Goal: Information Seeking & Learning: Find specific fact

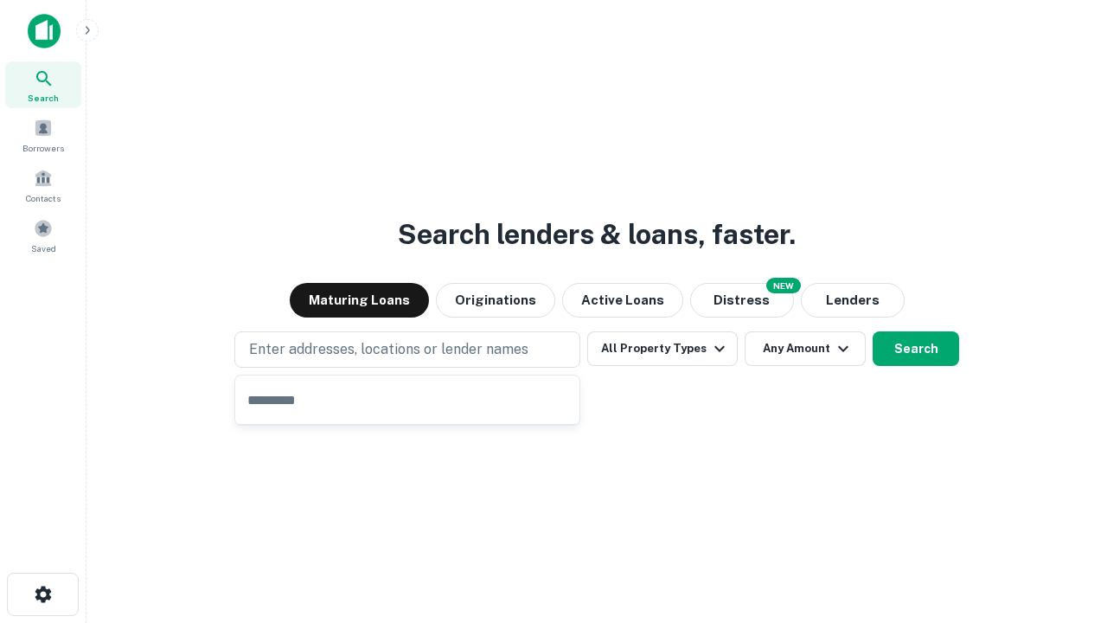
type input "**********"
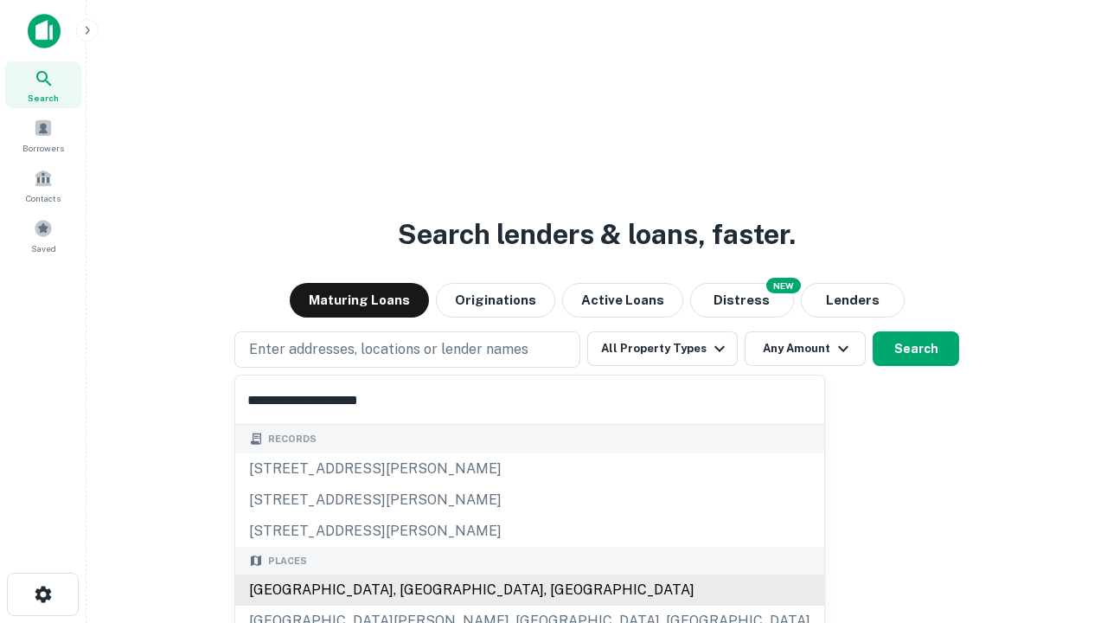
click at [413, 590] on div "[GEOGRAPHIC_DATA], [GEOGRAPHIC_DATA], [GEOGRAPHIC_DATA]" at bounding box center [529, 589] width 589 height 31
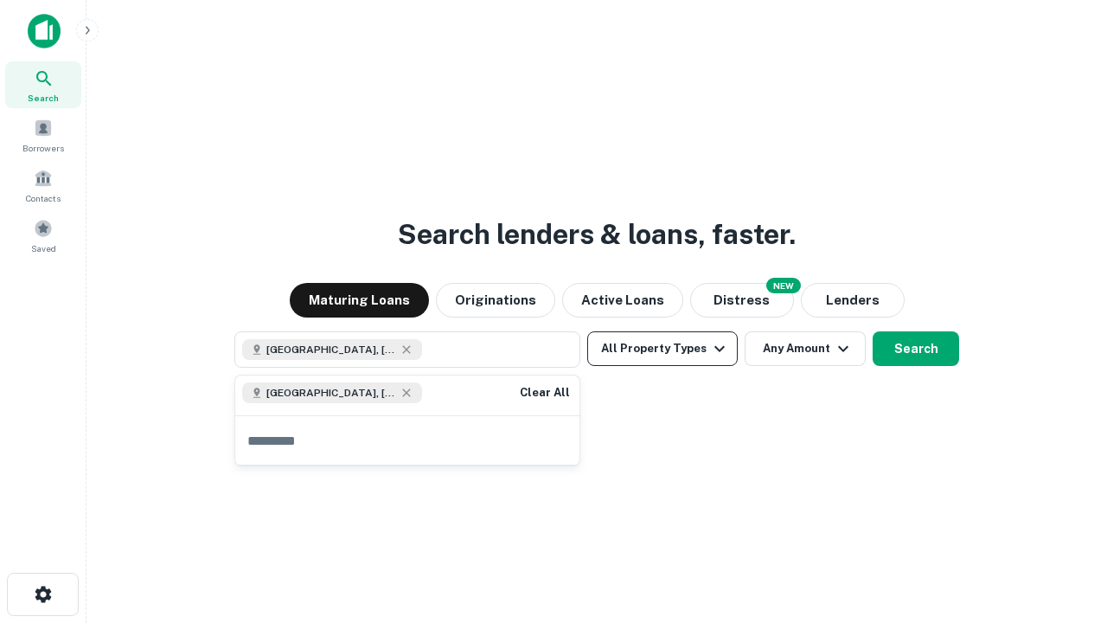
click at [662, 349] on button "All Property Types" at bounding box center [662, 348] width 150 height 35
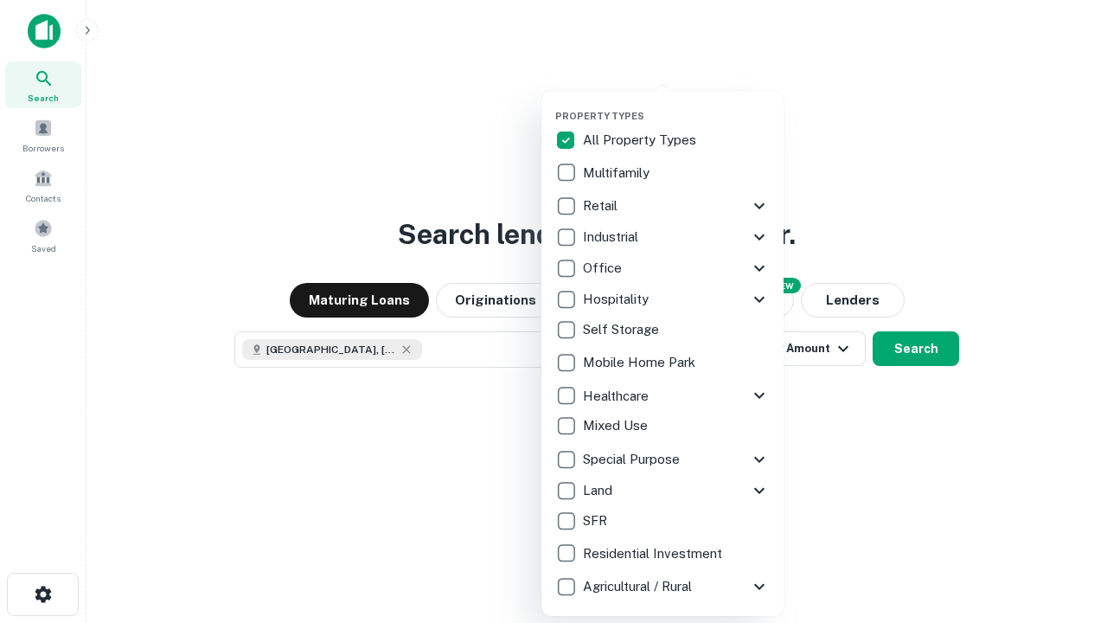
click at [676, 105] on button "button" at bounding box center [676, 105] width 242 height 1
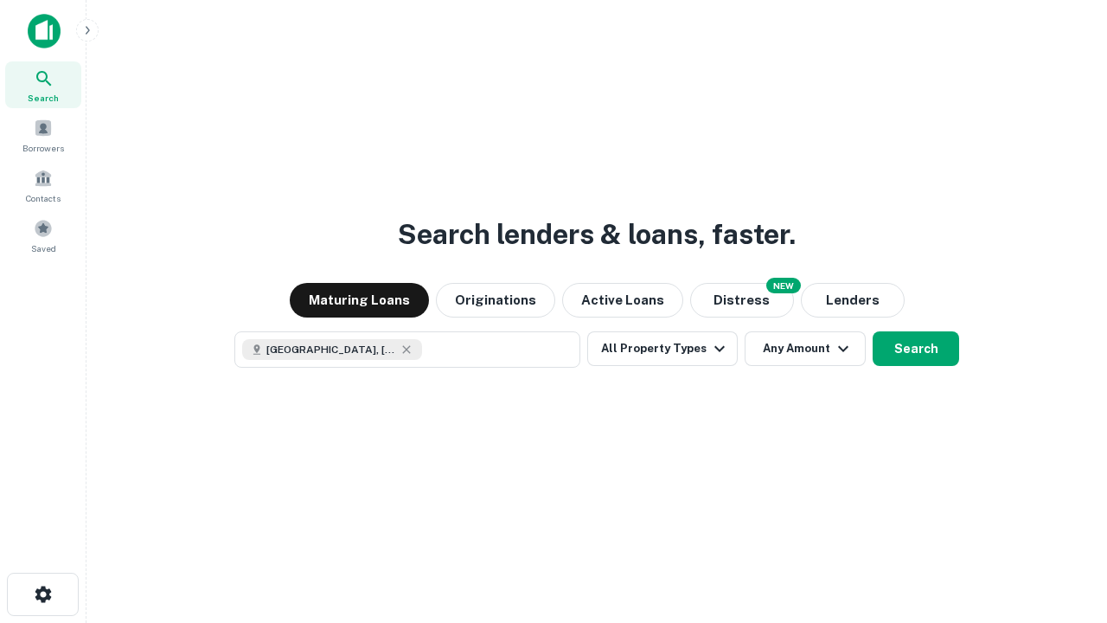
scroll to position [28, 0]
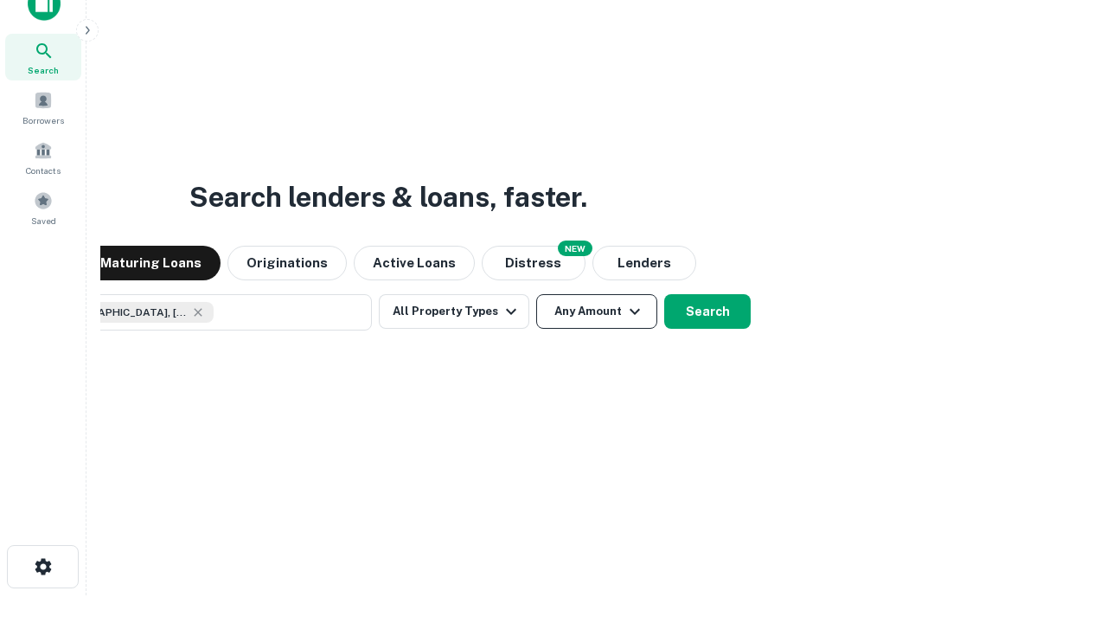
click at [536, 294] on button "Any Amount" at bounding box center [596, 311] width 121 height 35
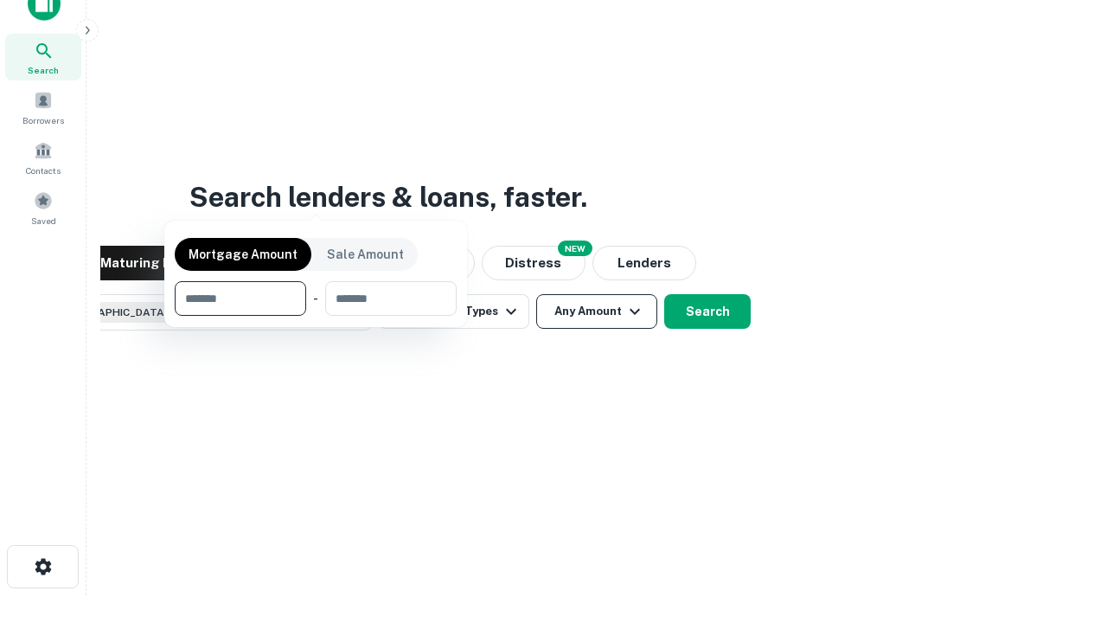
scroll to position [125, 490]
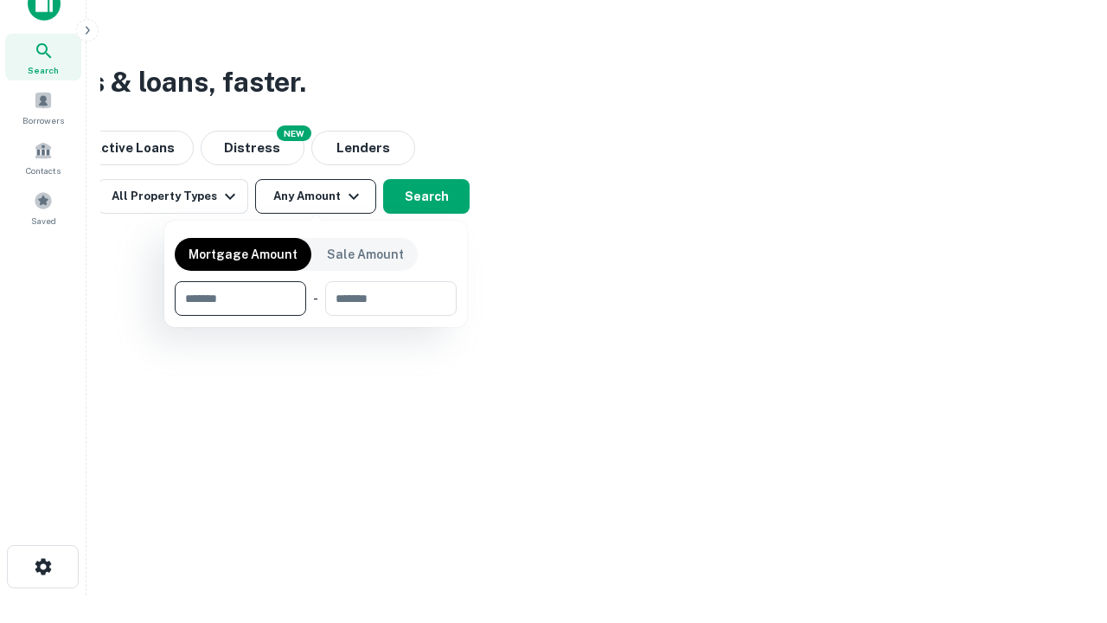
type input "*******"
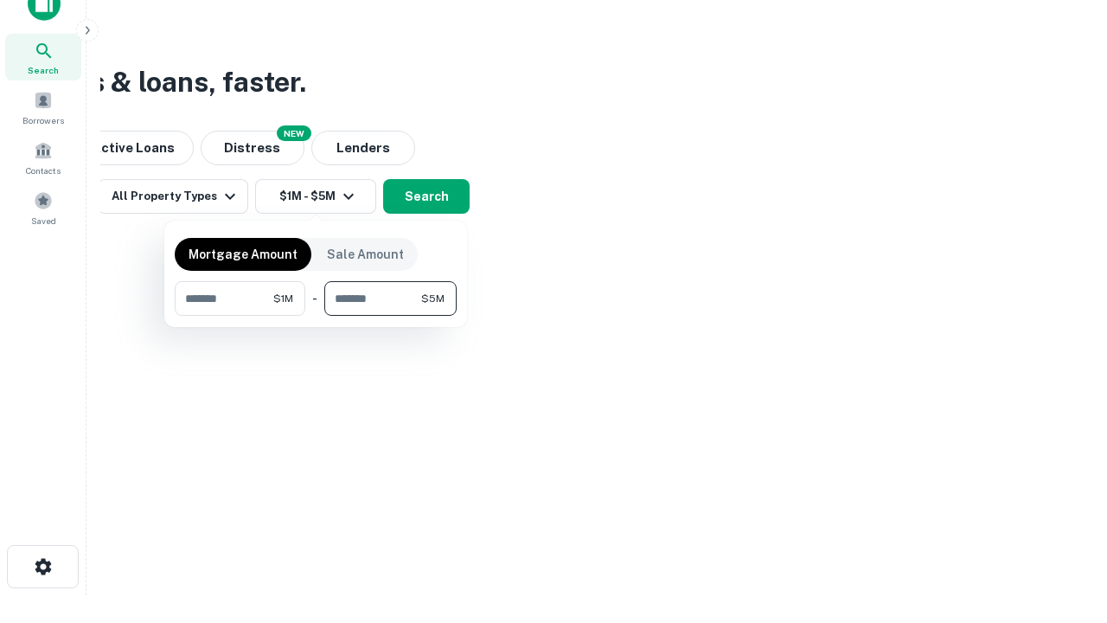
type input "*******"
click at [316, 316] on button "button" at bounding box center [316, 316] width 282 height 1
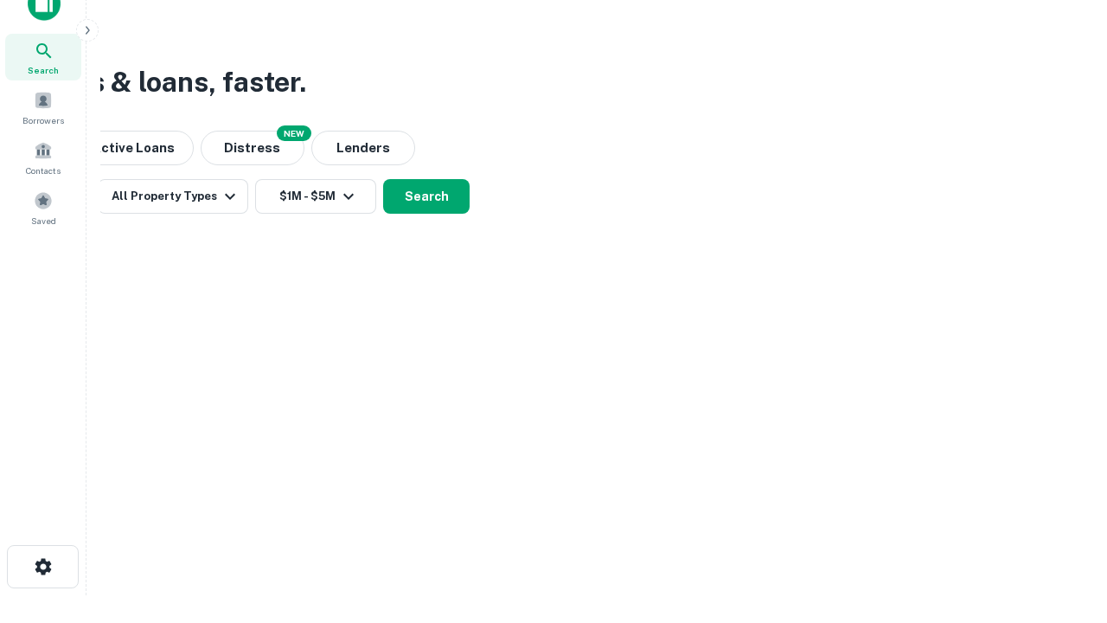
scroll to position [28, 0]
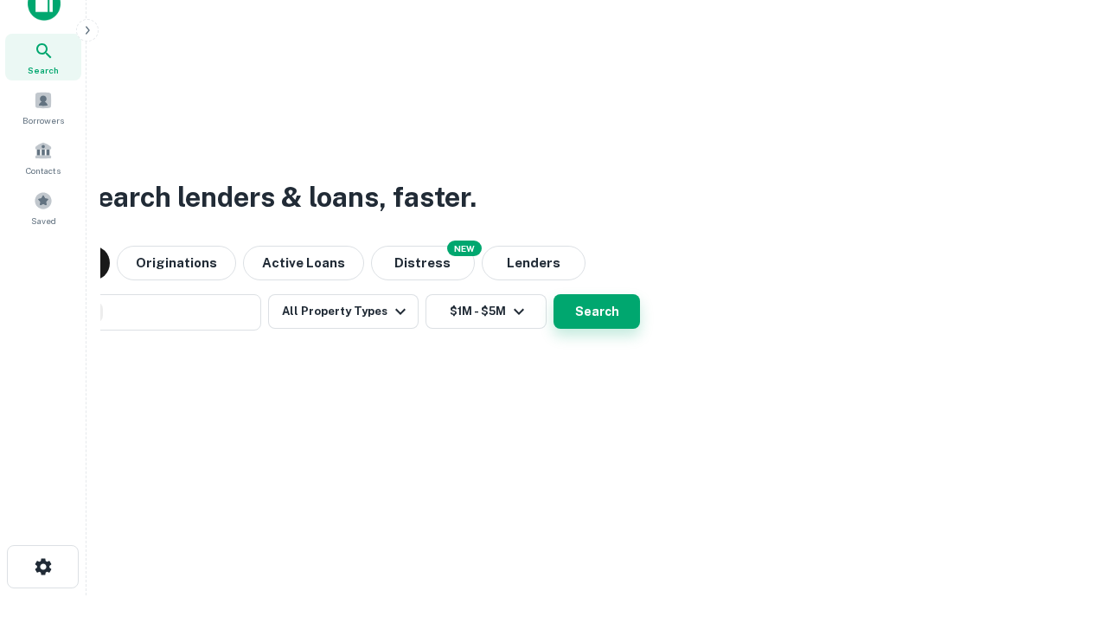
click at [554, 294] on button "Search" at bounding box center [597, 311] width 86 height 35
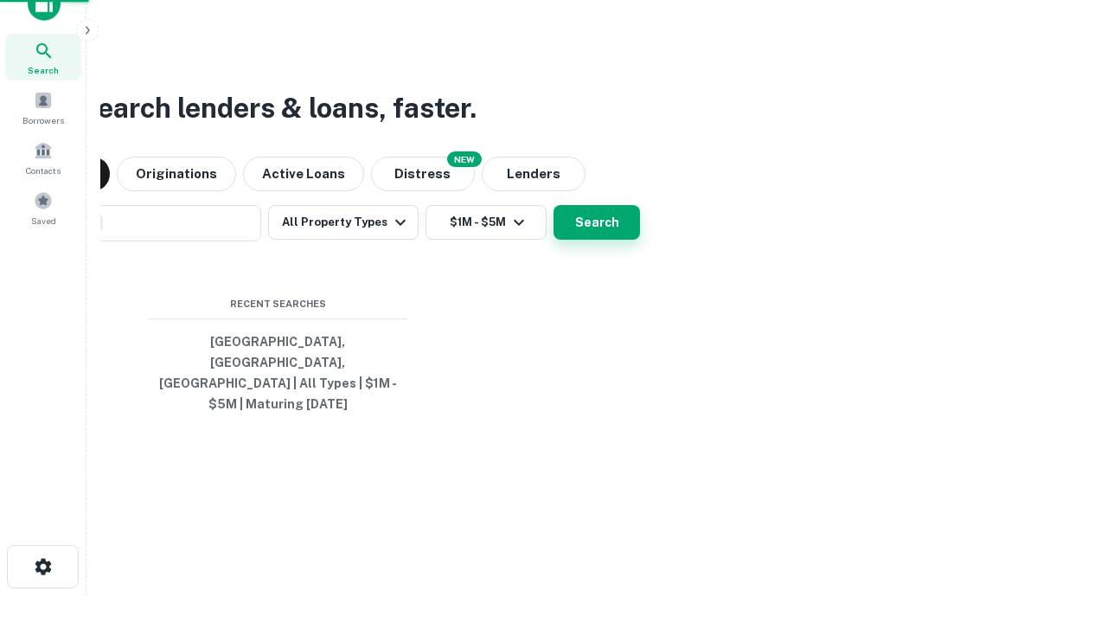
scroll to position [56, 490]
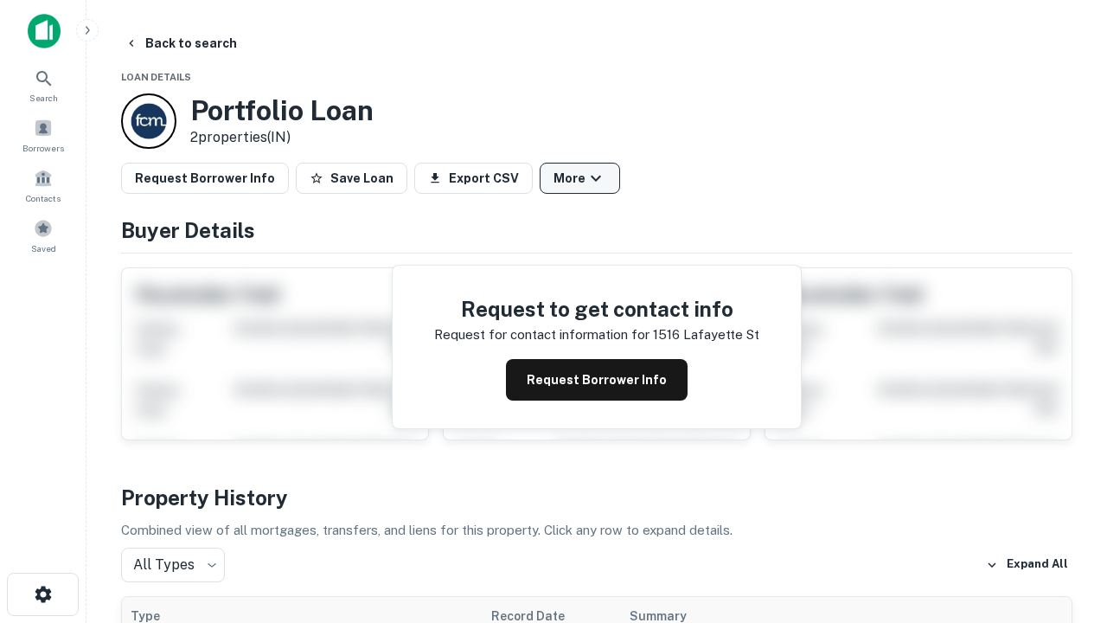
click at [579, 178] on button "More" at bounding box center [580, 178] width 80 height 31
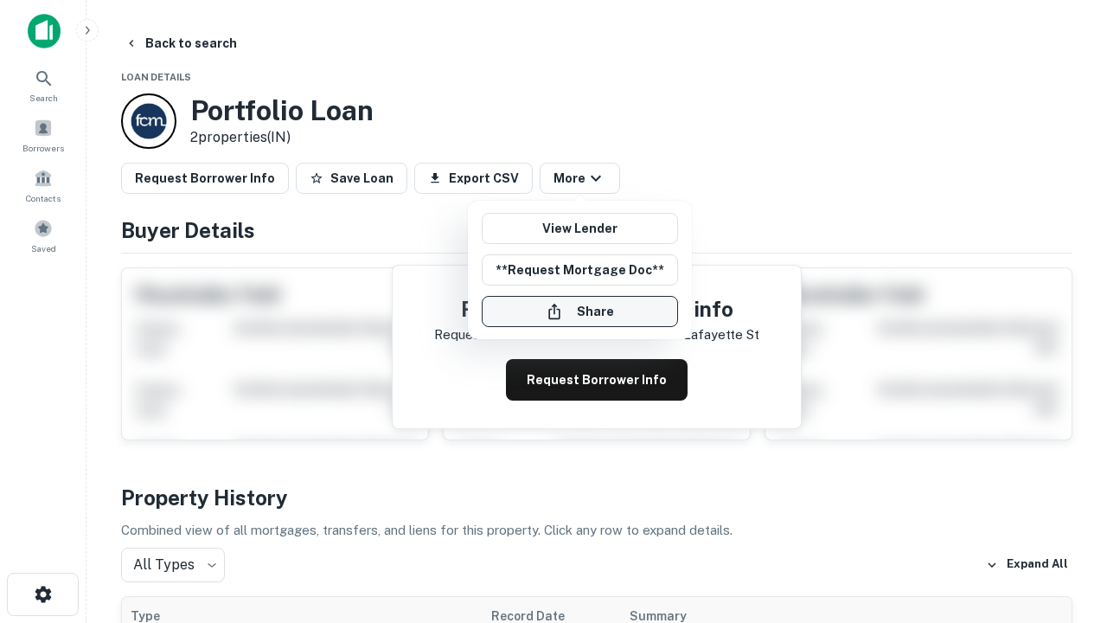
click at [579, 311] on button "Share" at bounding box center [580, 311] width 196 height 31
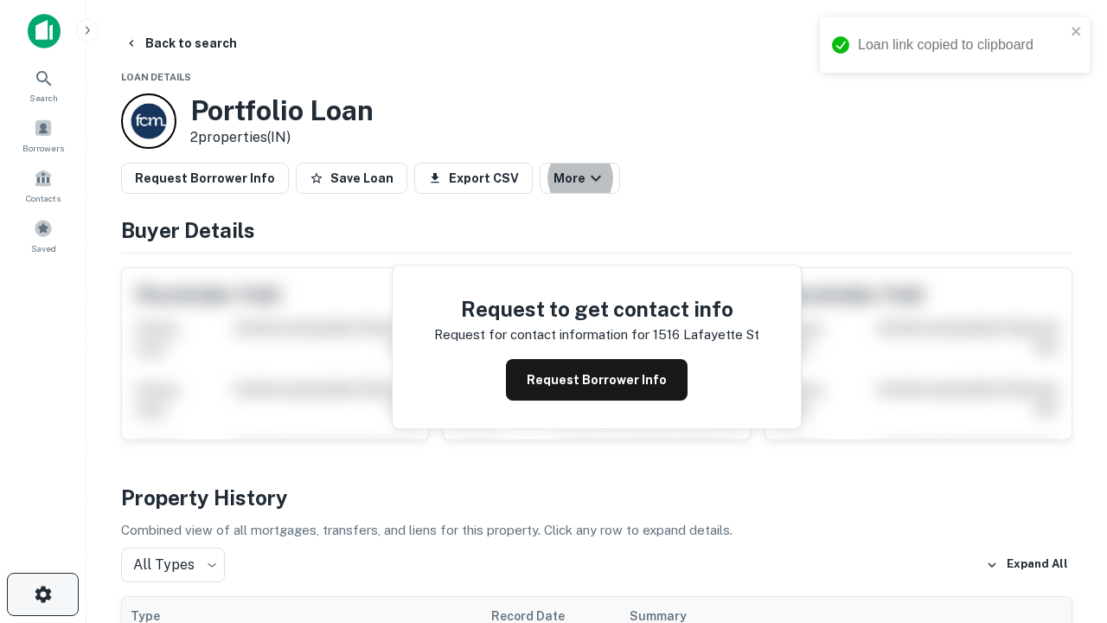
click at [42, 594] on icon "button" at bounding box center [43, 594] width 21 height 21
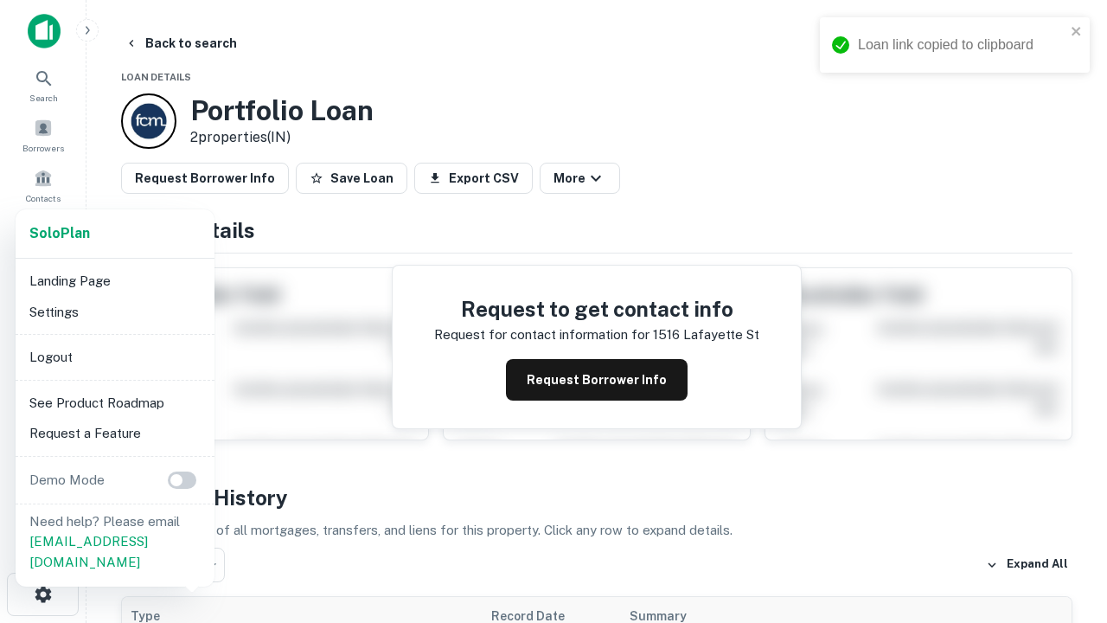
click at [114, 356] on li "Logout" at bounding box center [114, 357] width 185 height 31
